Goal: Transaction & Acquisition: Book appointment/travel/reservation

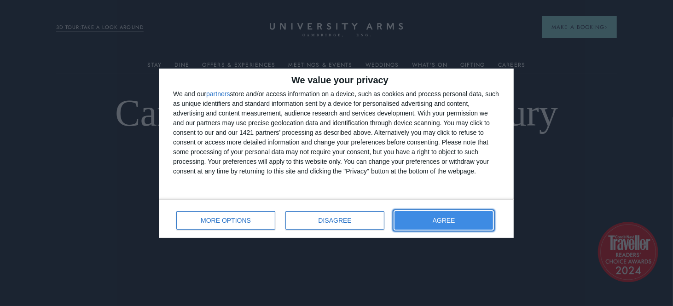
click at [446, 217] on span "AGREE" at bounding box center [444, 220] width 23 height 6
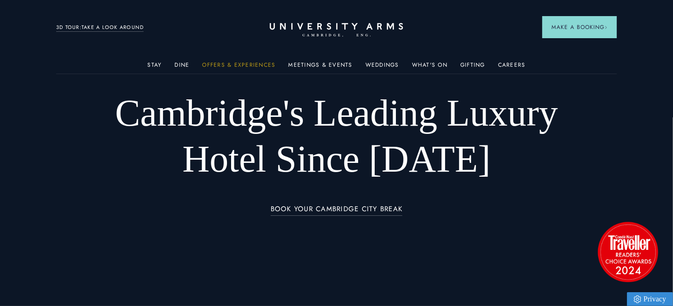
click at [228, 62] on link "Offers & Experiences" at bounding box center [239, 68] width 73 height 12
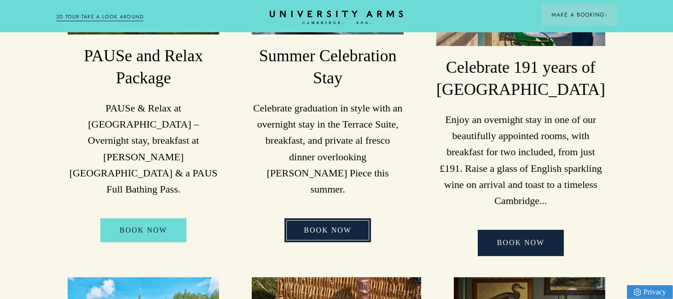
scroll to position [322, 0]
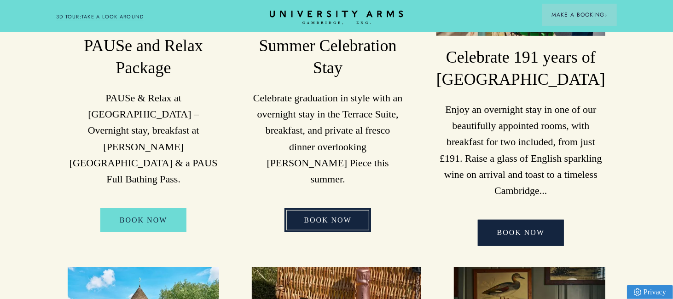
click at [343, 208] on link "BOOK NOW" at bounding box center [327, 220] width 87 height 24
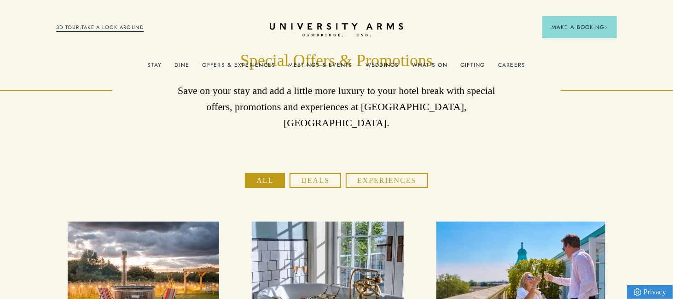
scroll to position [0, 0]
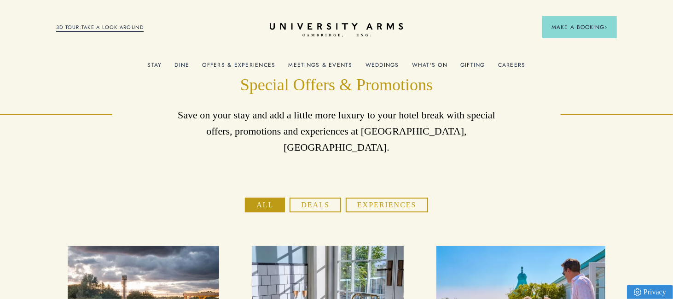
click at [329, 197] on button "Deals" at bounding box center [315, 204] width 52 height 15
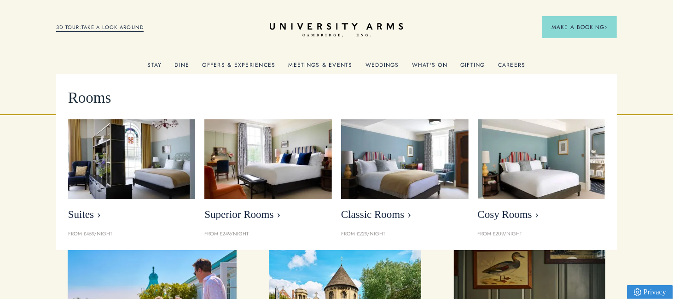
click at [161, 64] on link "Stay" at bounding box center [155, 68] width 14 height 12
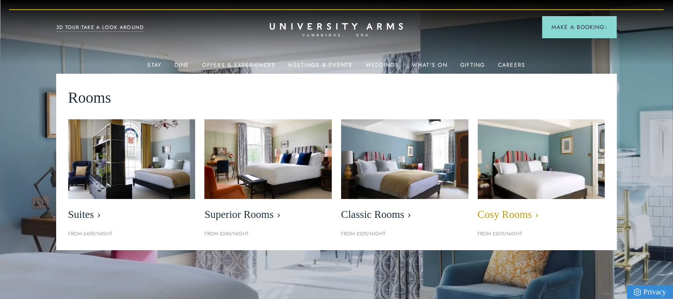
click at [491, 212] on span "Cosy Rooms" at bounding box center [541, 214] width 127 height 13
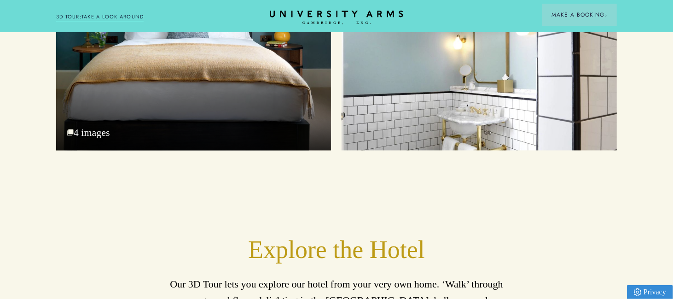
scroll to position [1243, 0]
